Goal: Information Seeking & Learning: Learn about a topic

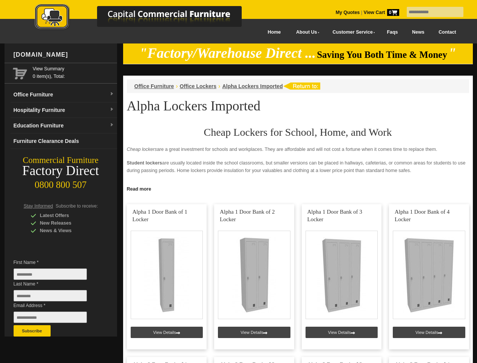
click at [431, 12] on input "text" at bounding box center [435, 12] width 57 height 10
click at [56, 297] on input "Last Name *" at bounding box center [50, 295] width 73 height 11
click at [32, 331] on button "Subscribe" at bounding box center [32, 330] width 37 height 11
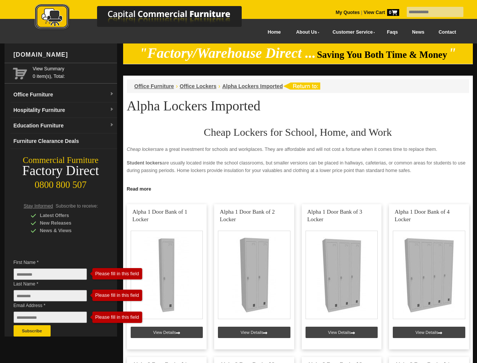
click at [298, 188] on link "Read more" at bounding box center [298, 187] width 350 height 9
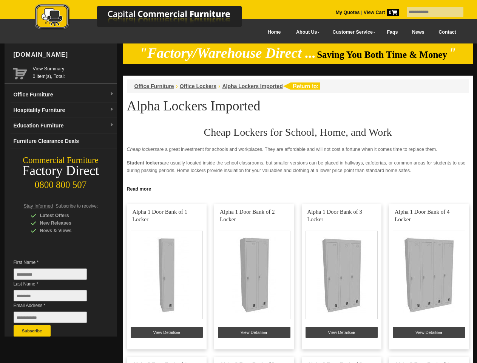
click at [431, 12] on input "text" at bounding box center [435, 12] width 57 height 10
click at [56, 297] on input "Last Name *" at bounding box center [50, 295] width 73 height 11
click at [32, 331] on button "Subscribe" at bounding box center [32, 330] width 37 height 11
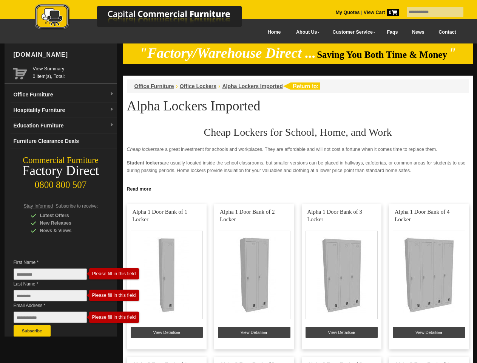
click at [298, 188] on link "Read more" at bounding box center [298, 187] width 350 height 9
